Goal: Information Seeking & Learning: Learn about a topic

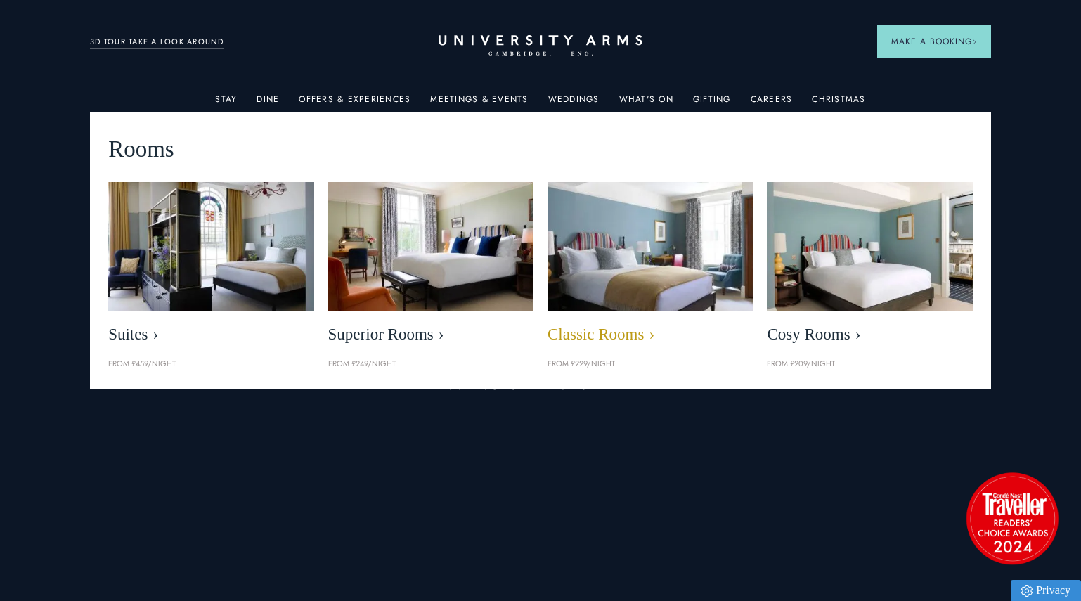
click at [641, 235] on img at bounding box center [650, 246] width 236 height 148
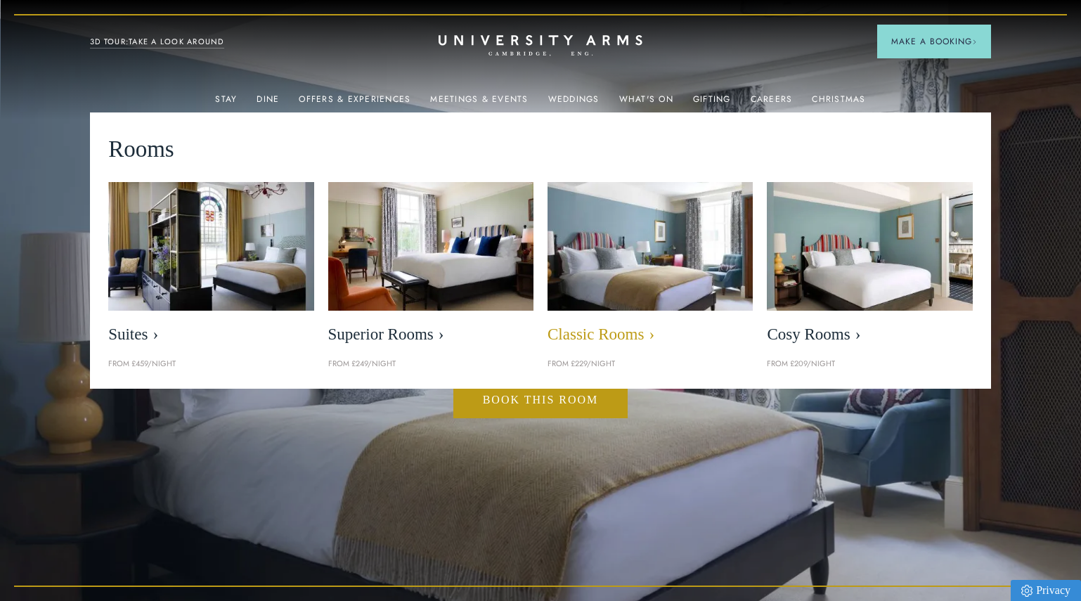
click at [603, 331] on span "Classic Rooms" at bounding box center [650, 335] width 205 height 20
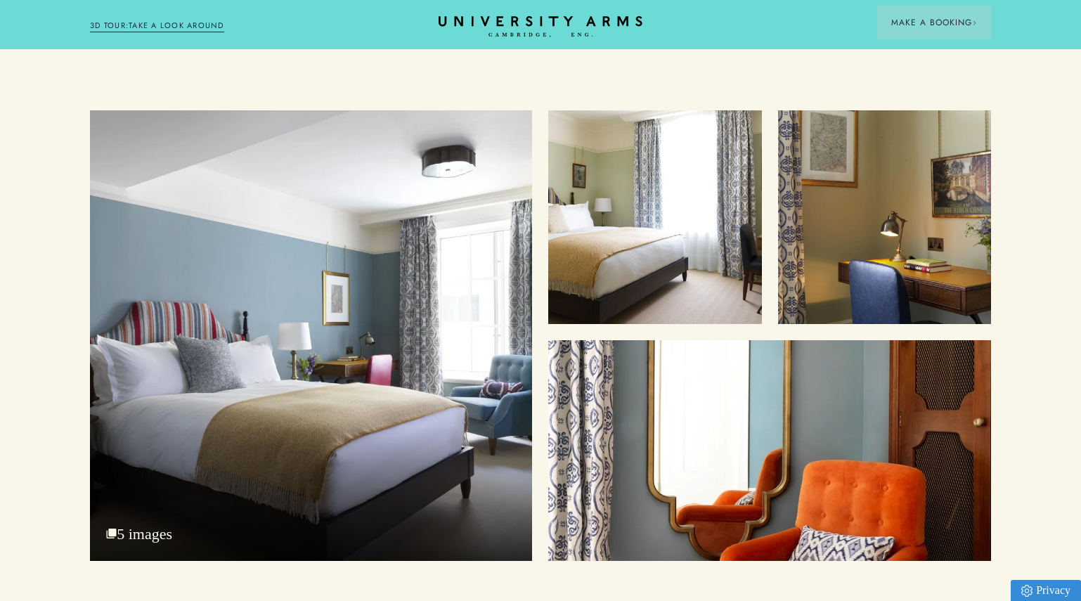
scroll to position [1804, 0]
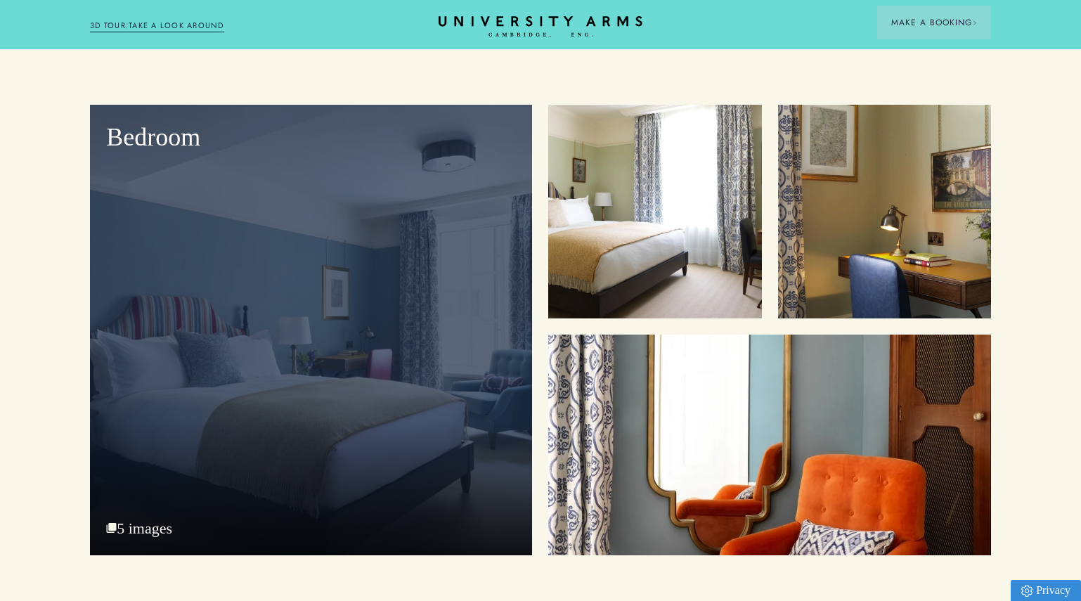
click at [426, 392] on div "Bedroom 5 images" at bounding box center [311, 330] width 442 height 451
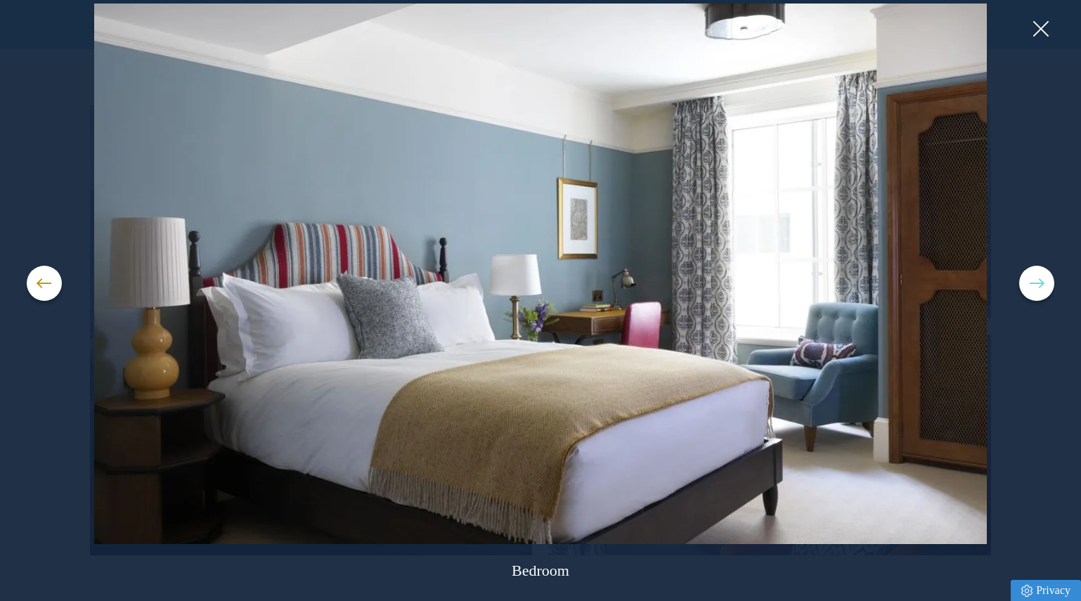
click at [1039, 283] on span at bounding box center [1037, 283] width 14 height 1
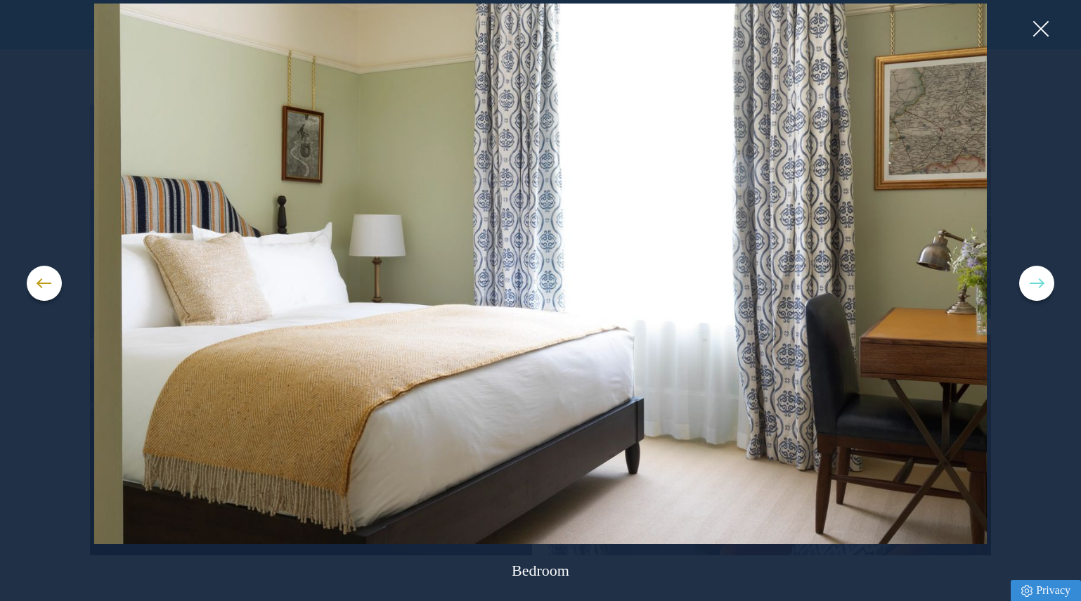
click at [1039, 283] on span at bounding box center [1037, 283] width 14 height 1
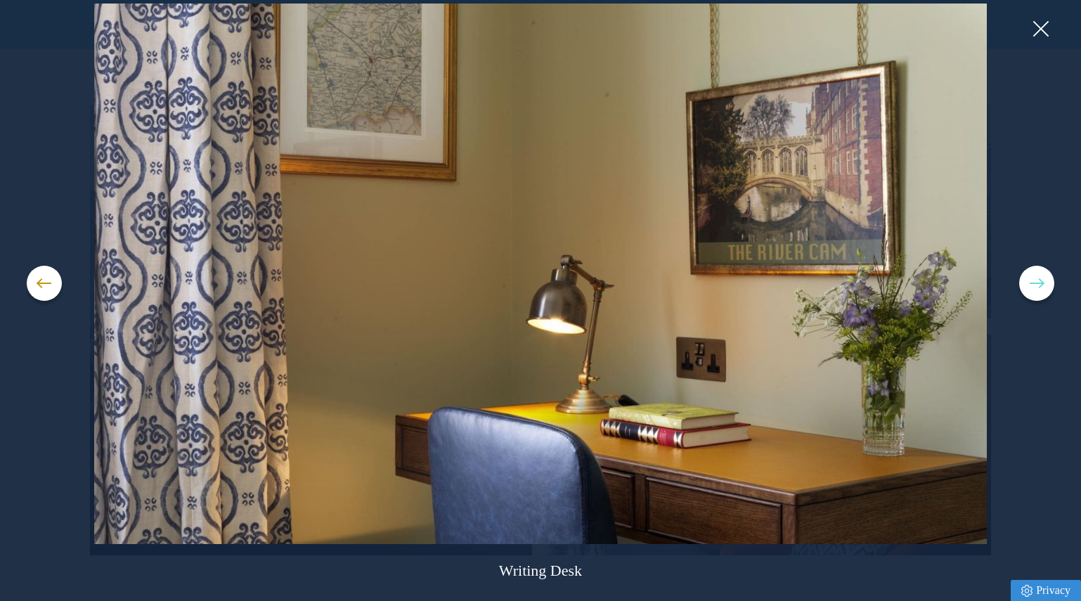
click at [1039, 283] on span at bounding box center [1037, 283] width 14 height 1
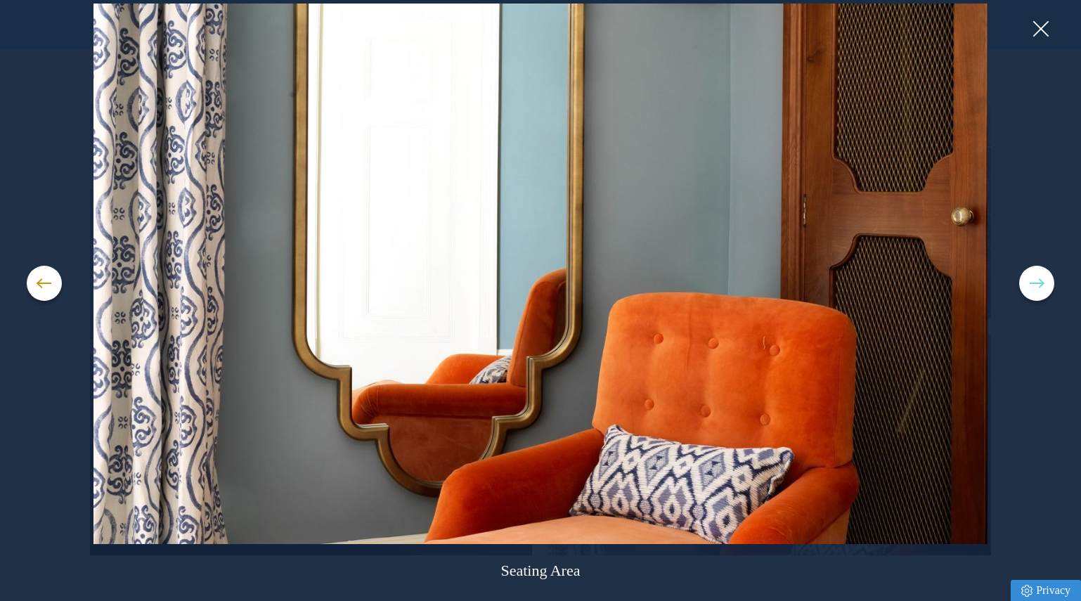
click at [1039, 283] on span at bounding box center [1037, 283] width 14 height 1
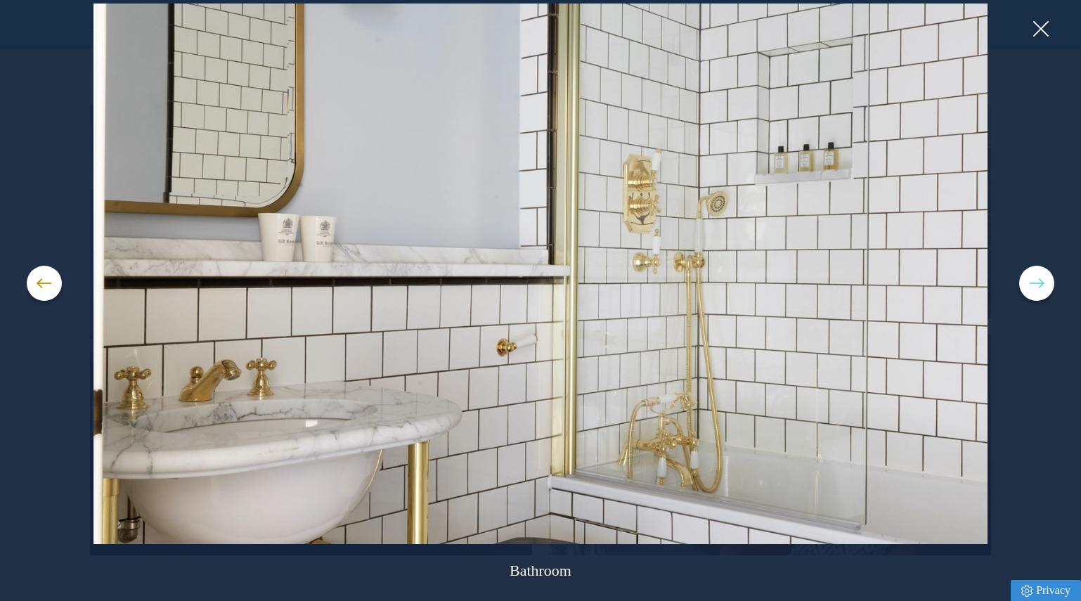
click at [1039, 283] on span at bounding box center [1037, 283] width 14 height 1
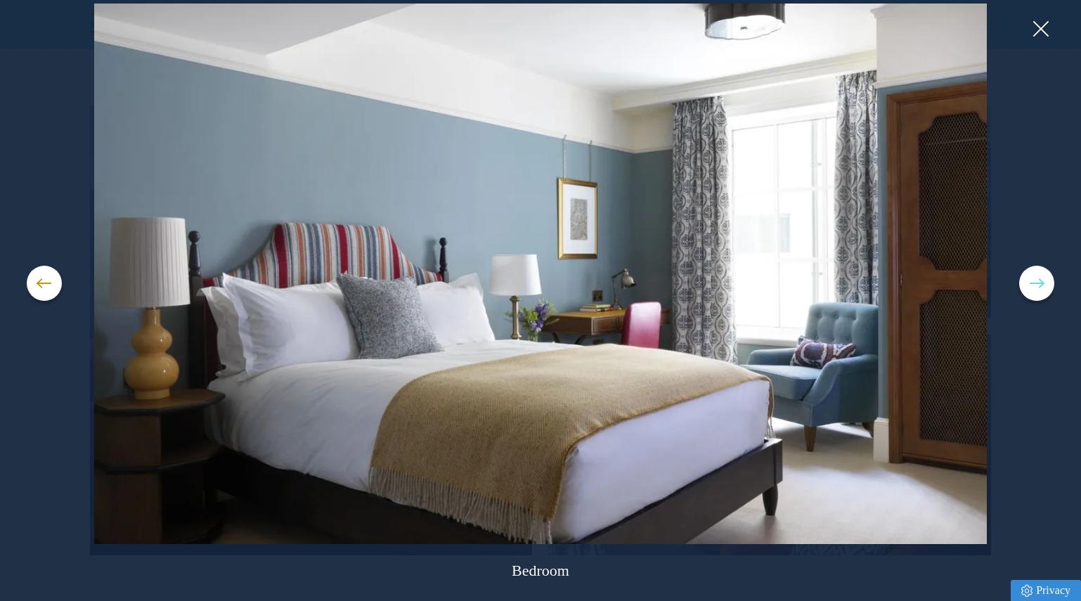
click at [1039, 283] on span at bounding box center [1037, 283] width 14 height 1
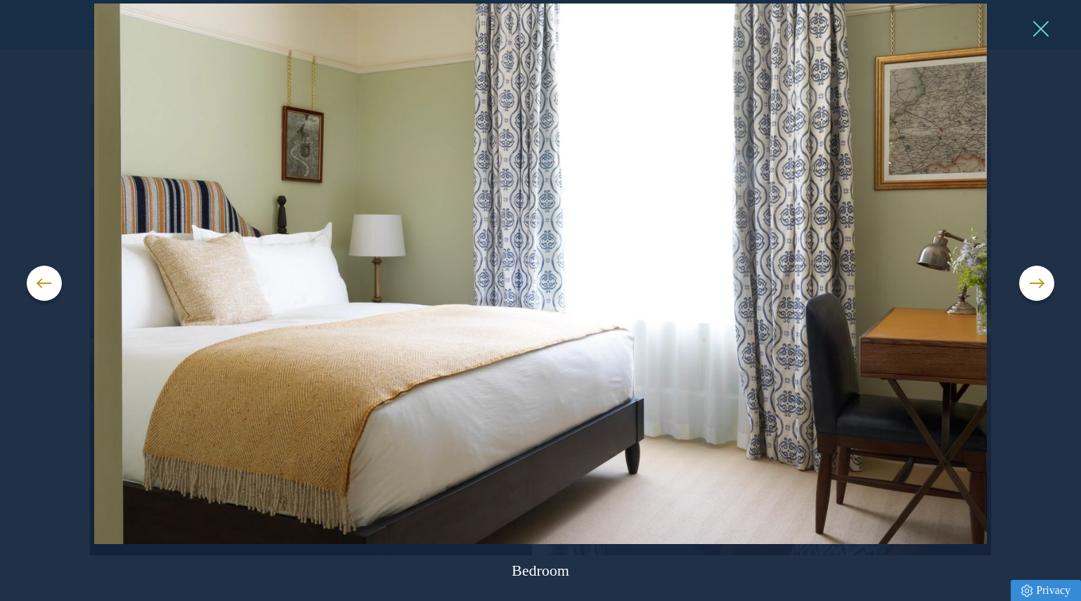
click at [1040, 28] on button at bounding box center [1040, 28] width 21 height 21
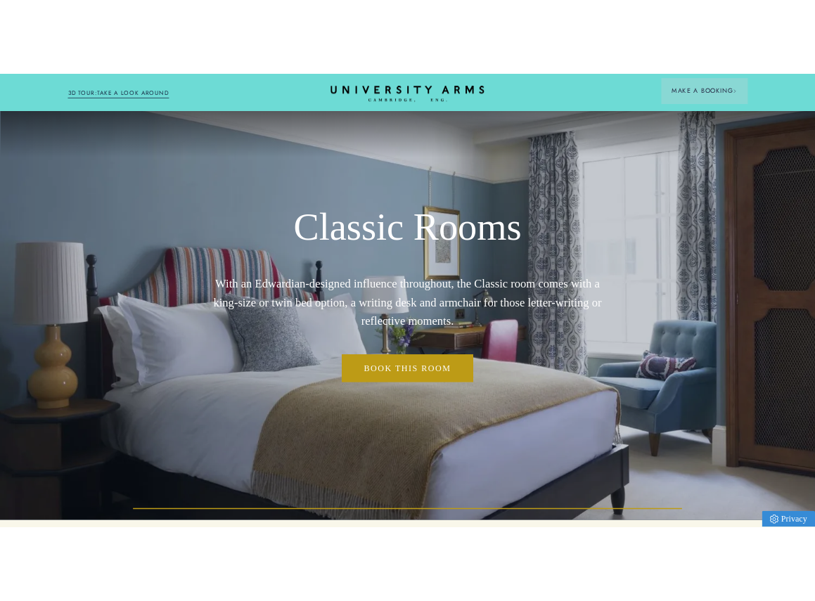
scroll to position [0, 0]
